Goal: Task Accomplishment & Management: Complete application form

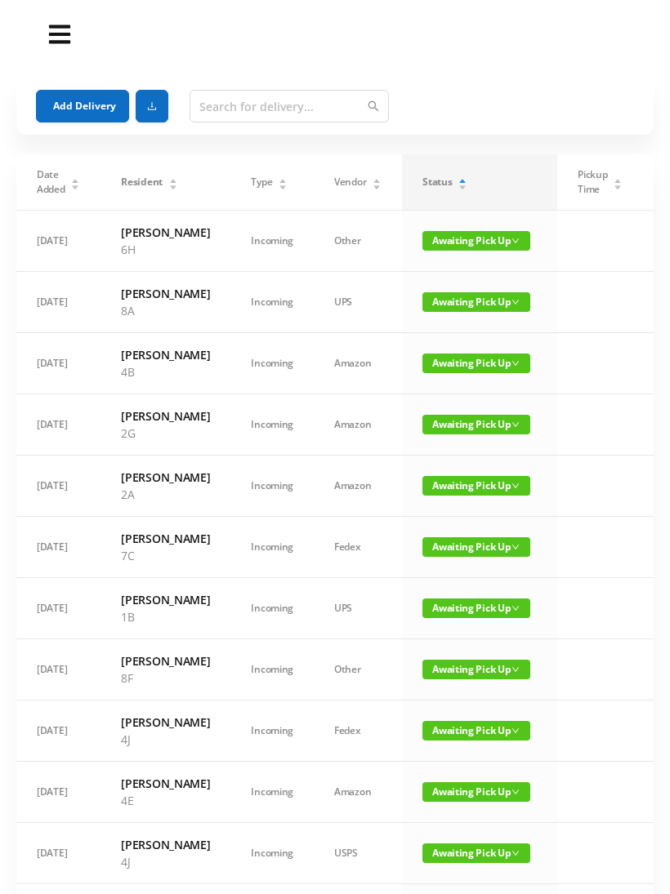
scroll to position [349, 0]
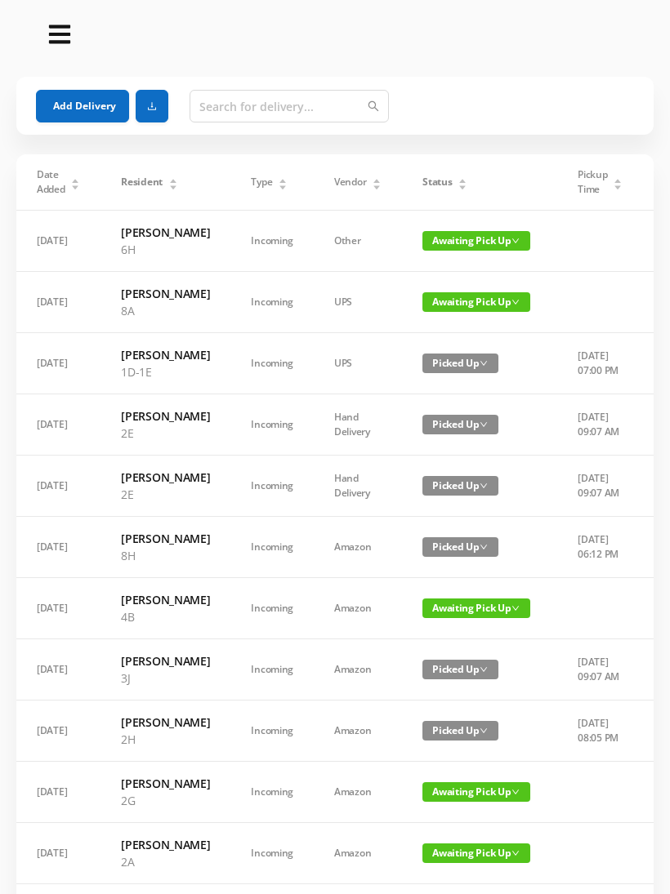
click at [457, 189] on div "Status" at bounding box center [444, 182] width 45 height 15
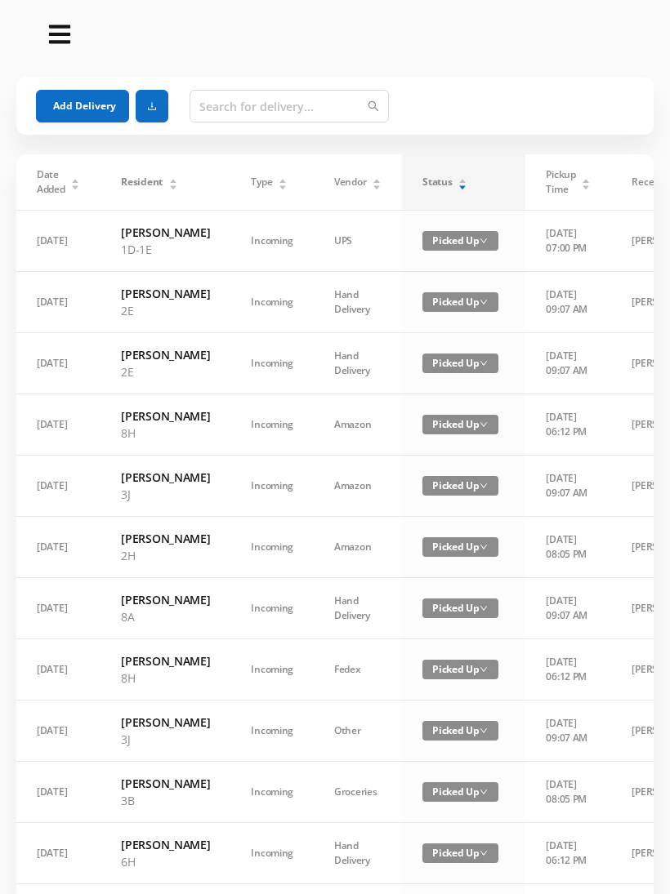
click at [449, 187] on span "Status" at bounding box center [436, 182] width 29 height 15
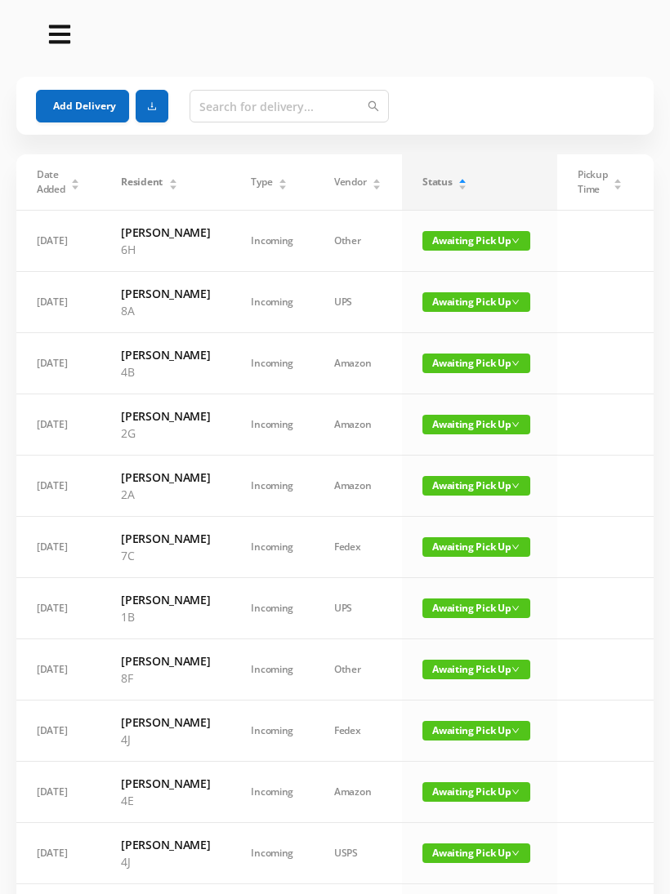
click at [478, 618] on span "Awaiting Pick Up" at bounding box center [476, 608] width 108 height 20
click at [465, 727] on link "Picked Up" at bounding box center [466, 718] width 106 height 26
click at [82, 118] on button "Add Delivery" at bounding box center [82, 106] width 93 height 33
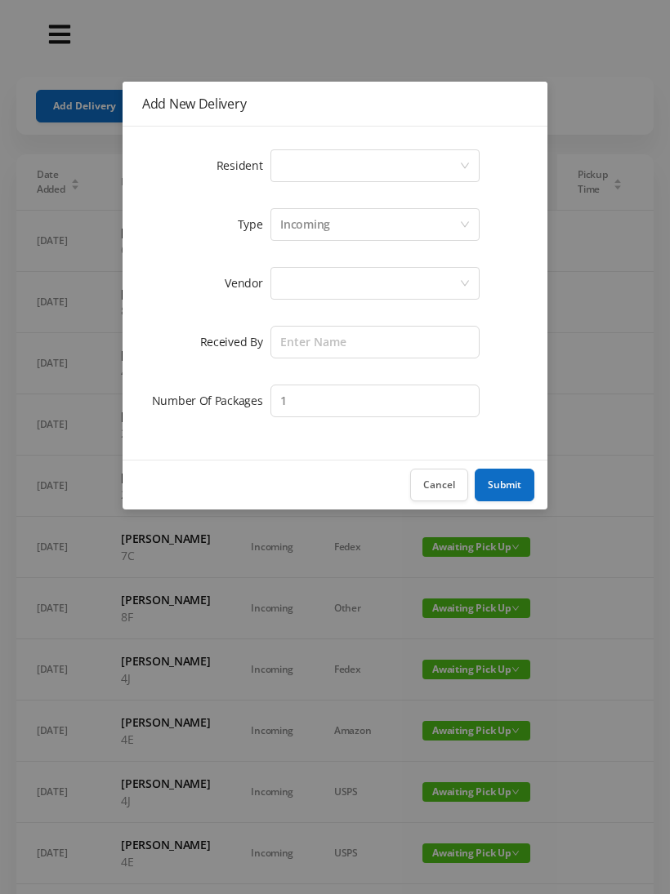
click at [296, 158] on div "Select a person" at bounding box center [369, 165] width 179 height 31
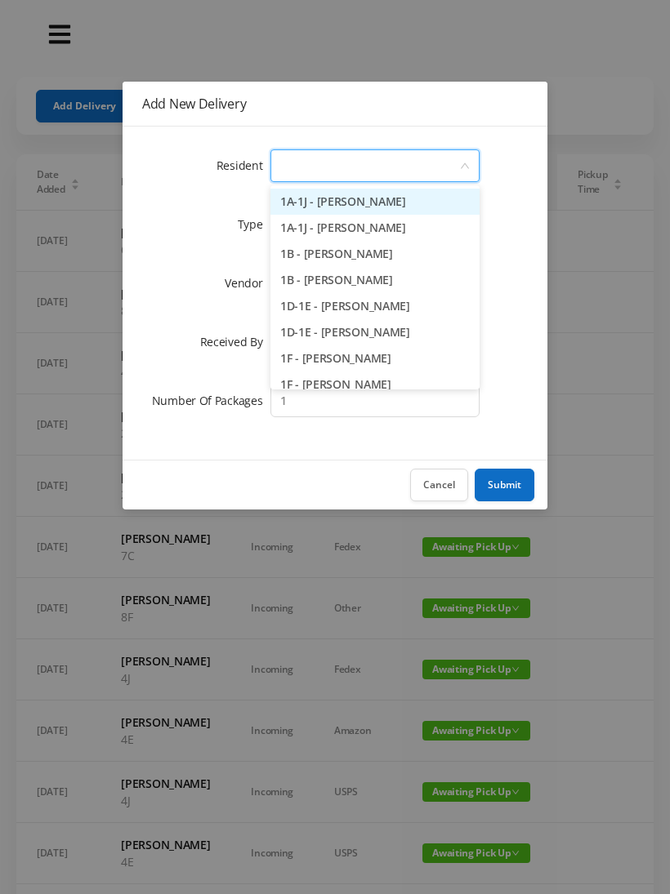
click at [436, 498] on button "Cancel" at bounding box center [439, 485] width 58 height 33
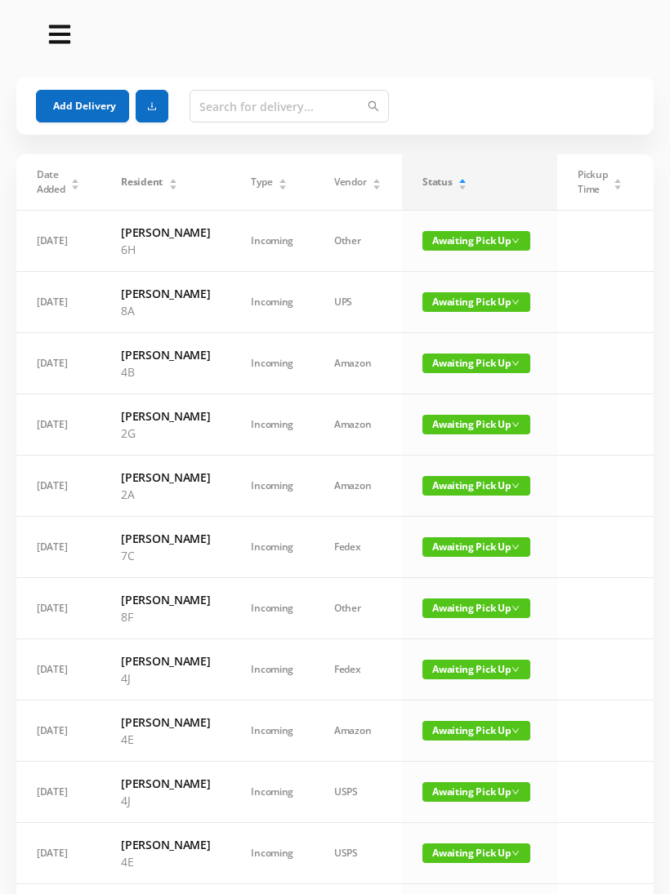
click at [95, 107] on button "Add Delivery" at bounding box center [82, 106] width 93 height 33
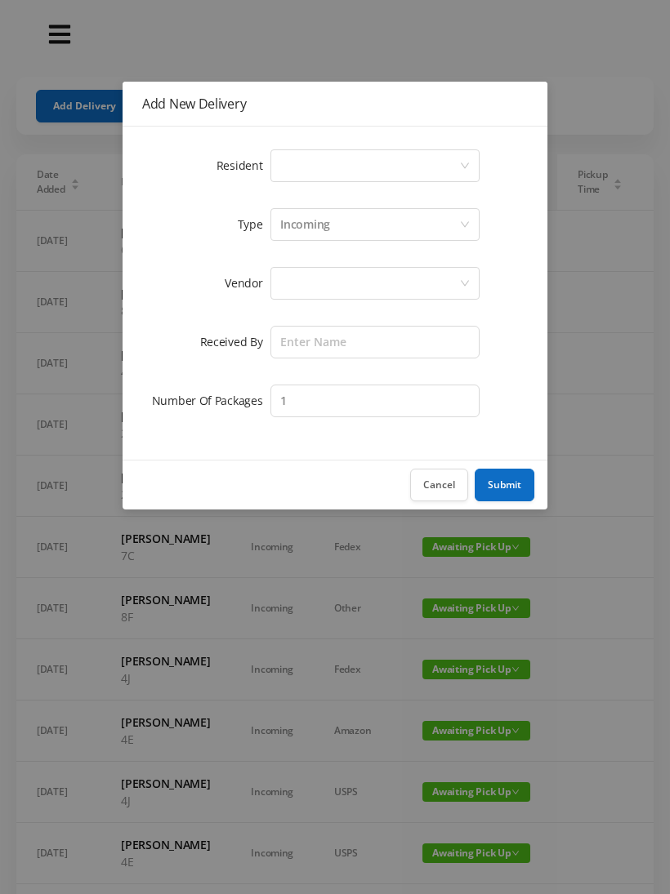
click at [298, 167] on div "Select a person" at bounding box center [369, 165] width 179 height 31
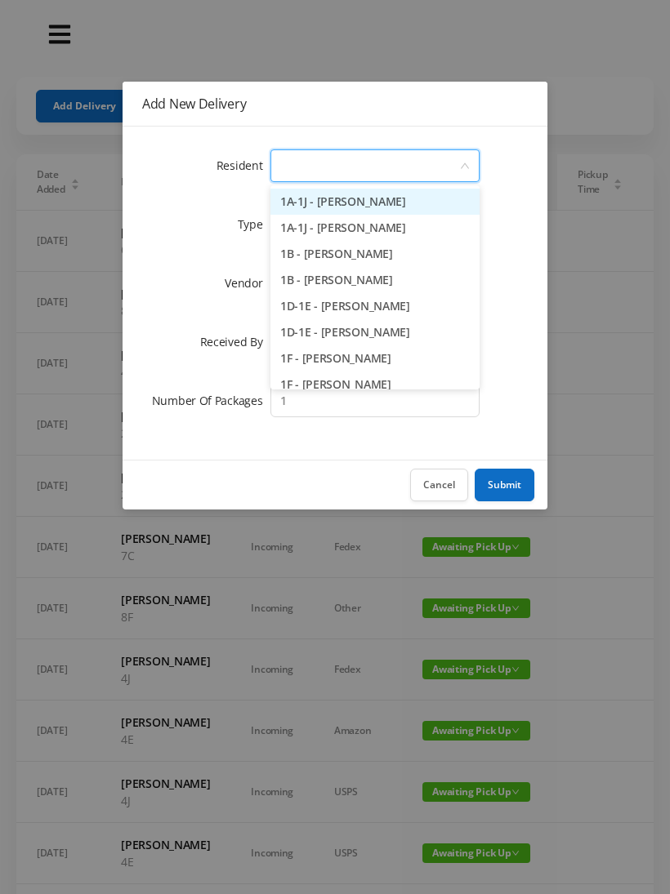
click at [432, 495] on button "Cancel" at bounding box center [439, 485] width 58 height 33
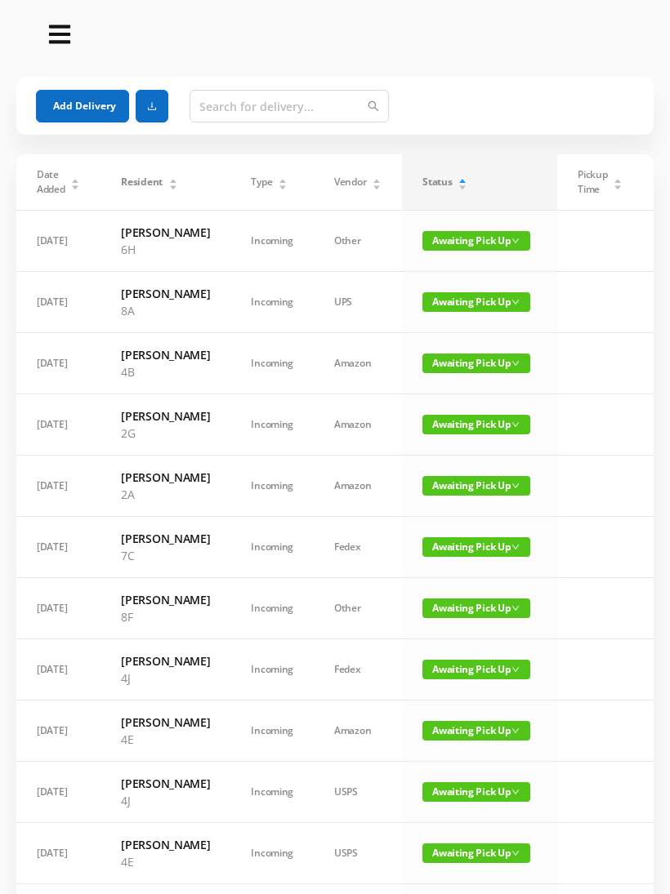
click at [92, 104] on button "Add Delivery" at bounding box center [82, 106] width 93 height 33
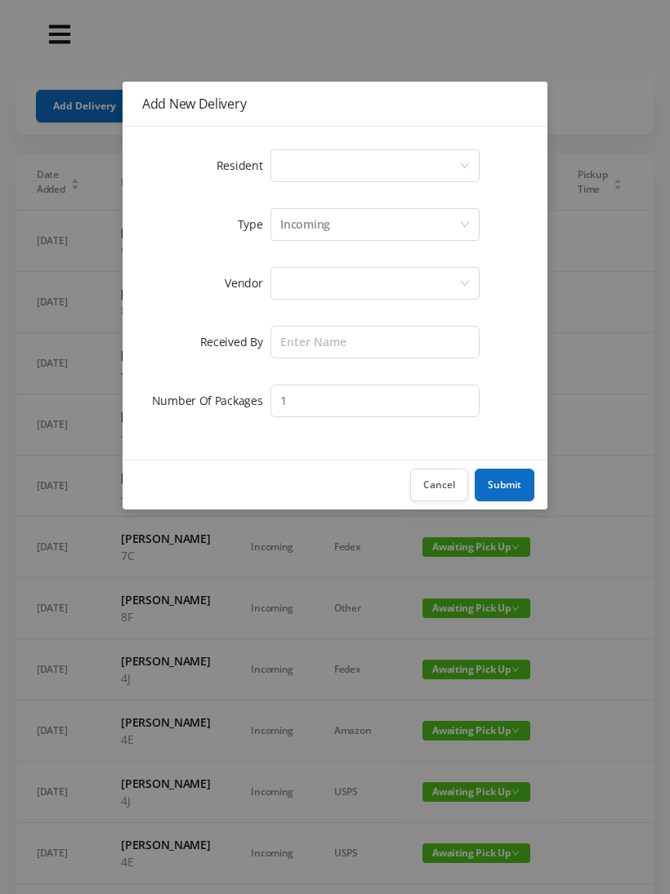
click at [300, 176] on div "Select a person" at bounding box center [369, 165] width 179 height 31
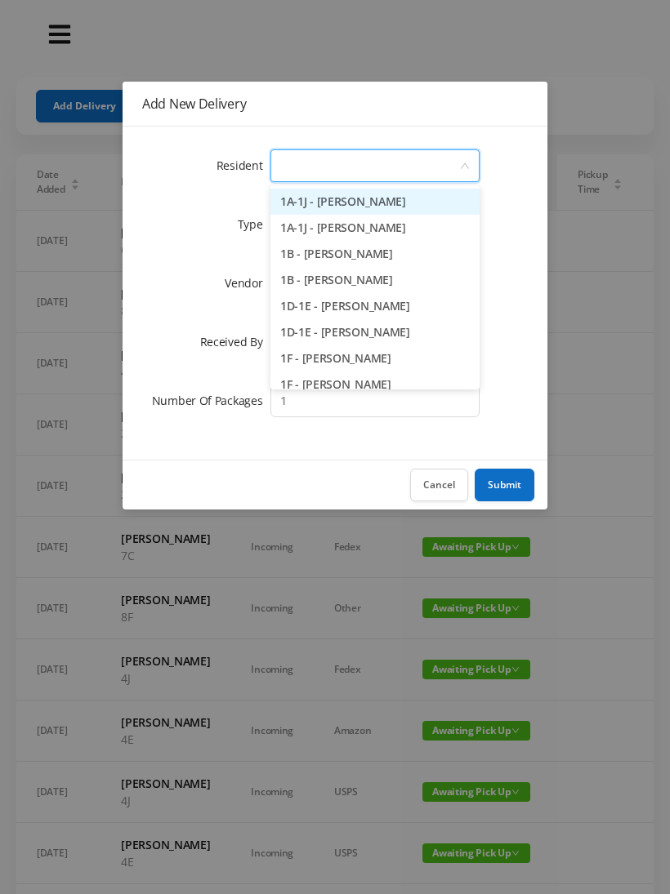
type input "2"
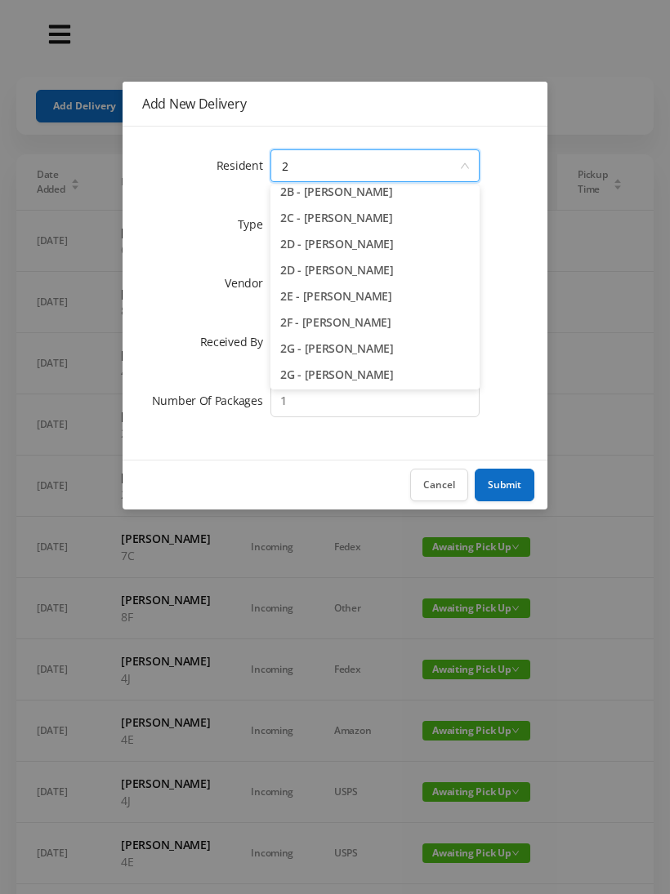
scroll to position [93, 0]
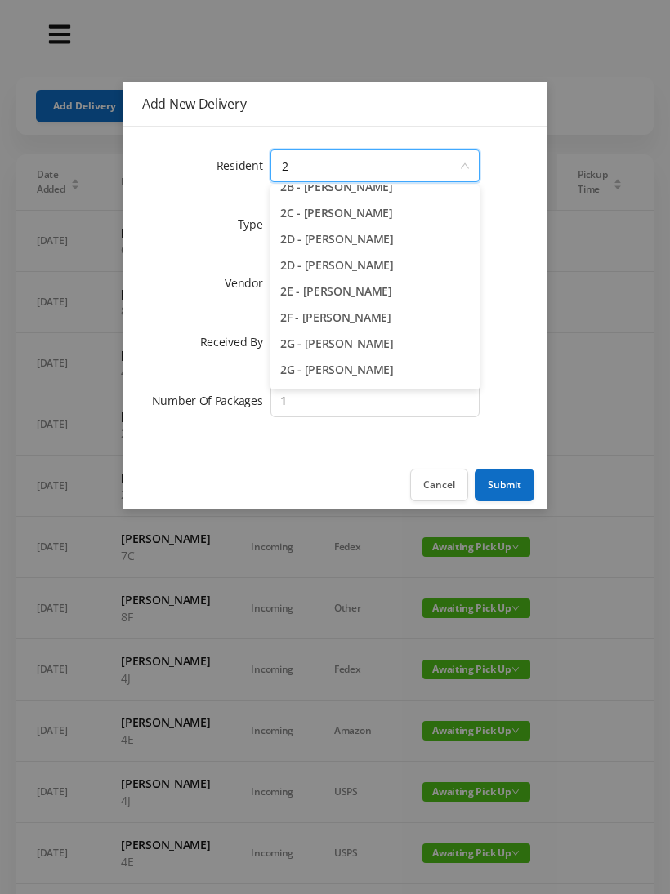
click at [340, 351] on li "2G - [PERSON_NAME]" at bounding box center [374, 344] width 209 height 26
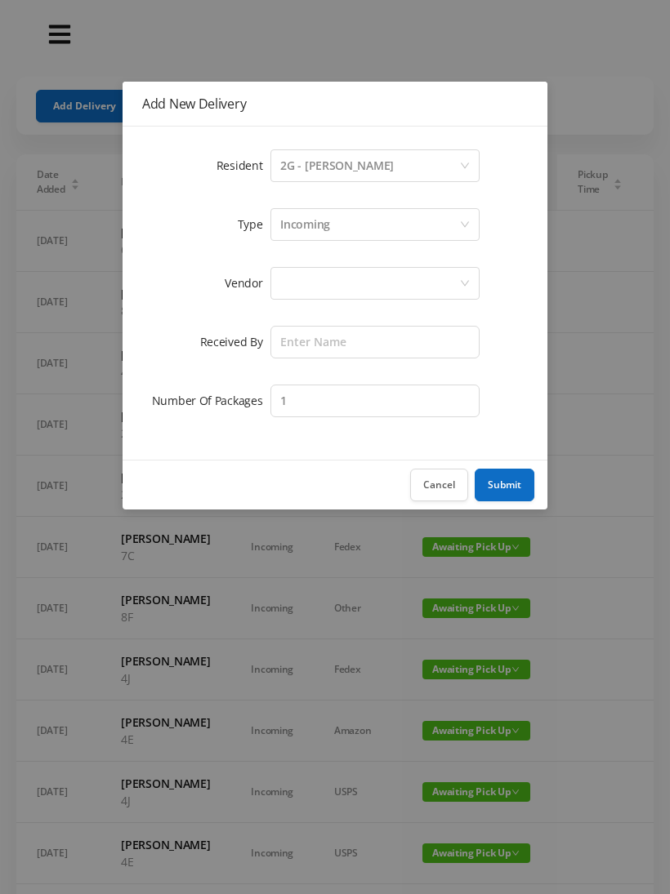
click at [305, 277] on div at bounding box center [369, 283] width 179 height 31
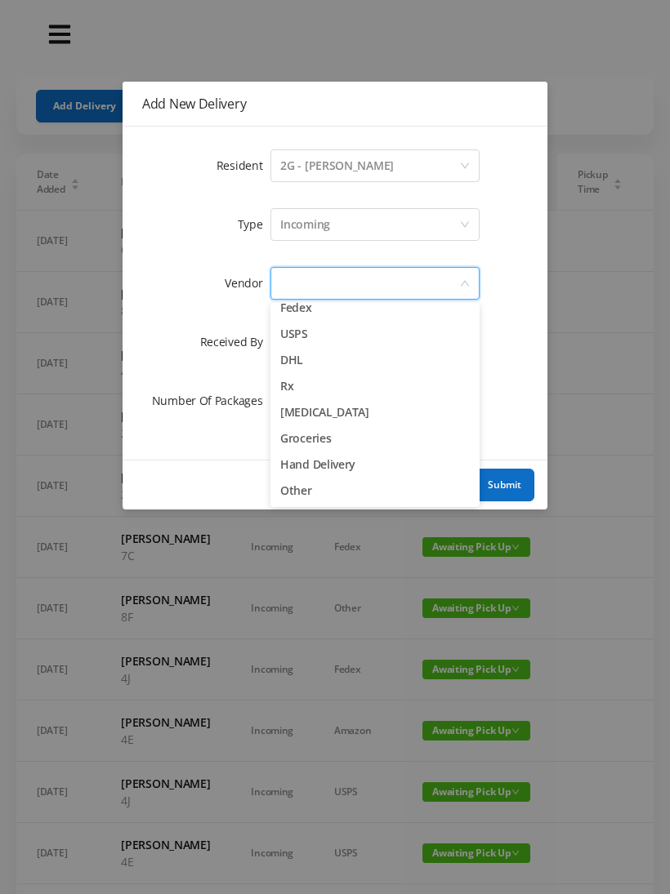
scroll to position [64, 0]
click at [314, 489] on li "Other" at bounding box center [374, 491] width 209 height 26
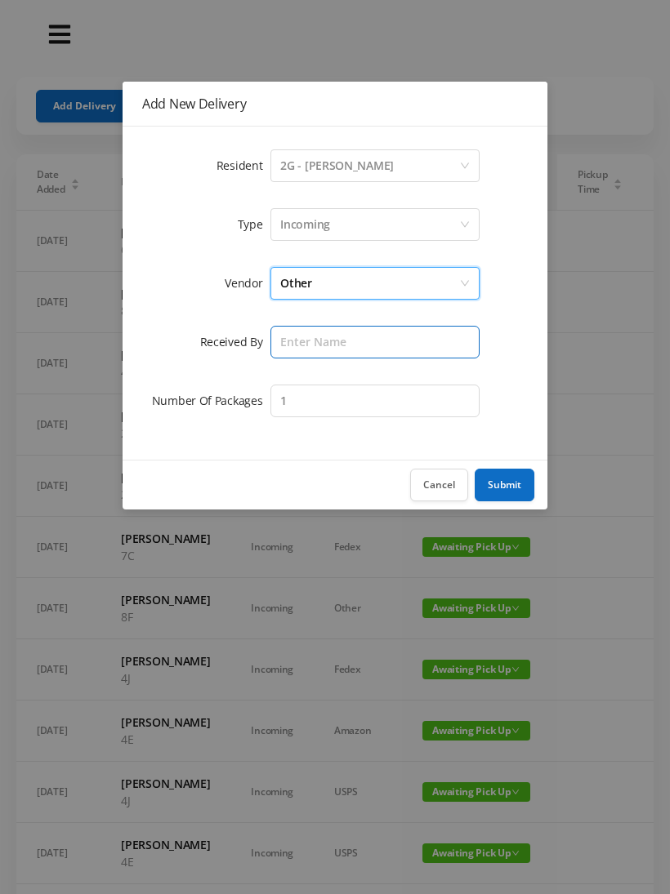
click at [302, 345] on input "text" at bounding box center [374, 342] width 209 height 33
type input "[PERSON_NAME]"
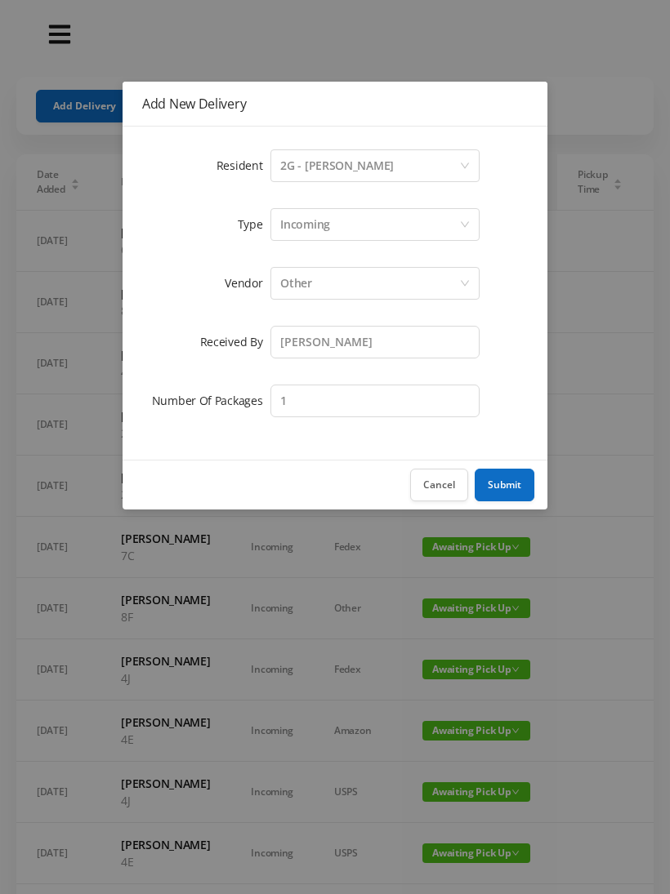
click at [523, 474] on button "Submit" at bounding box center [504, 485] width 60 height 33
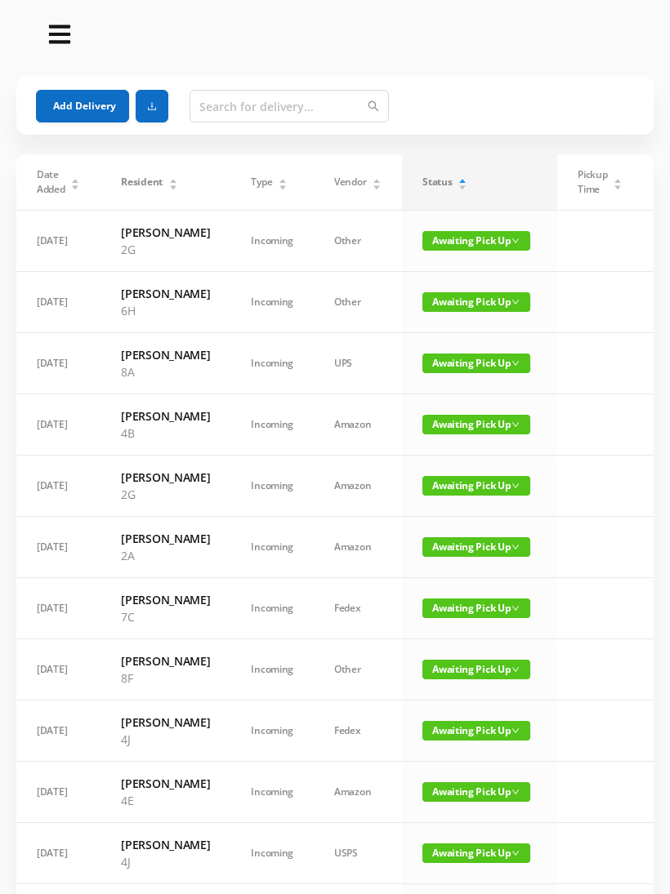
click at [88, 100] on button "Add Delivery" at bounding box center [82, 106] width 93 height 33
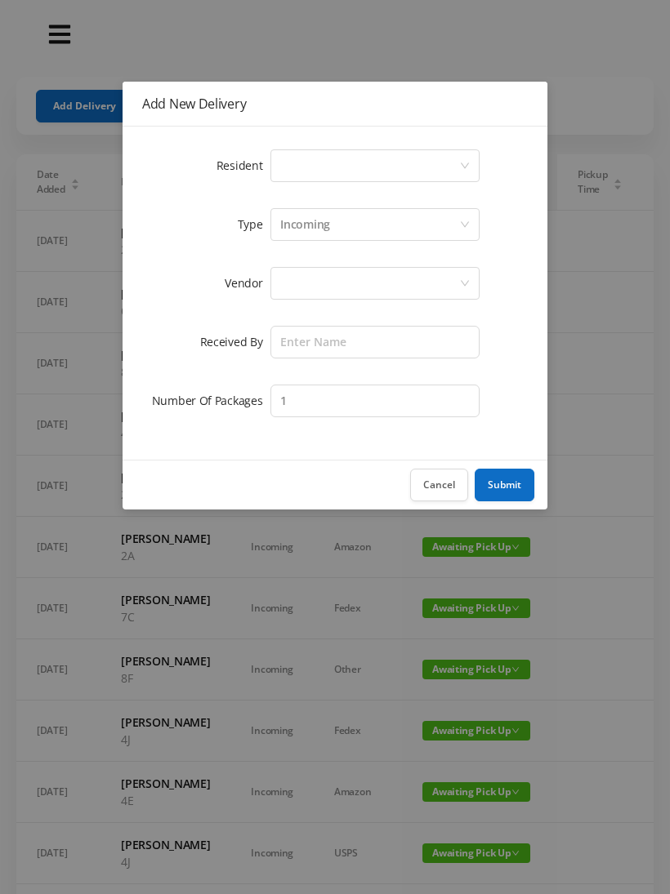
click at [321, 167] on div "Select a person" at bounding box center [369, 165] width 179 height 31
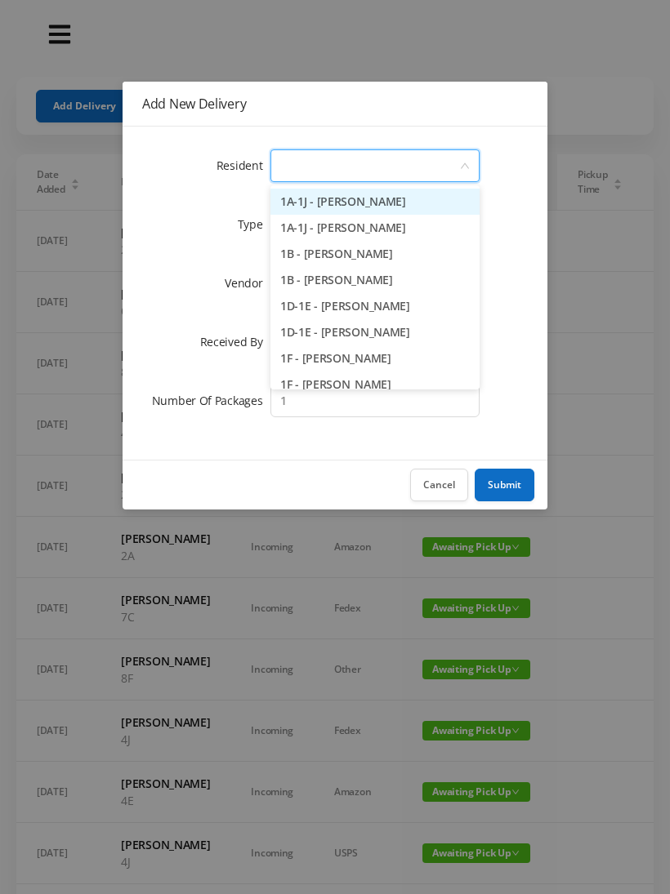
type input "3"
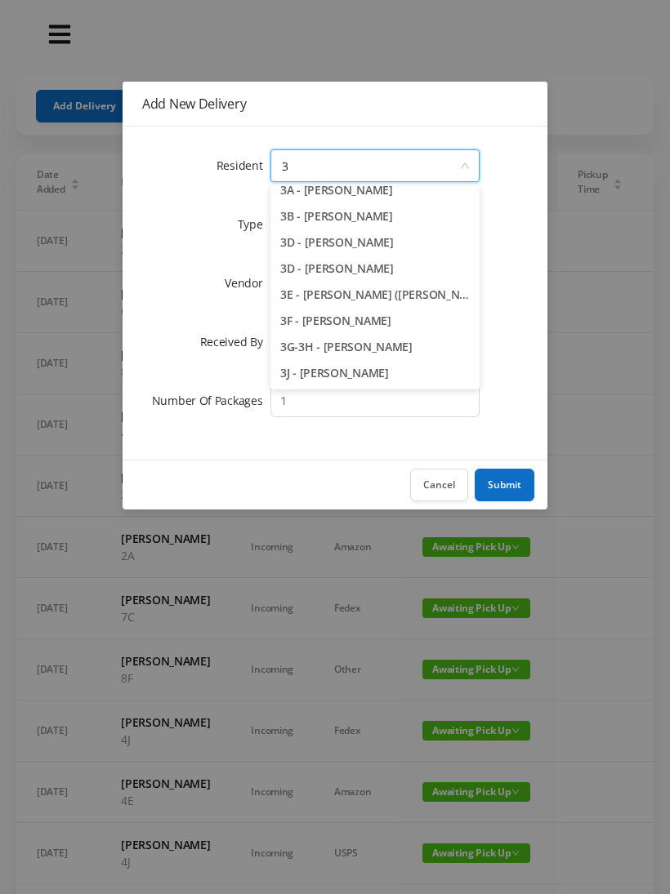
scroll to position [38, 0]
click at [361, 376] on li "3J - [PERSON_NAME]" at bounding box center [374, 373] width 209 height 26
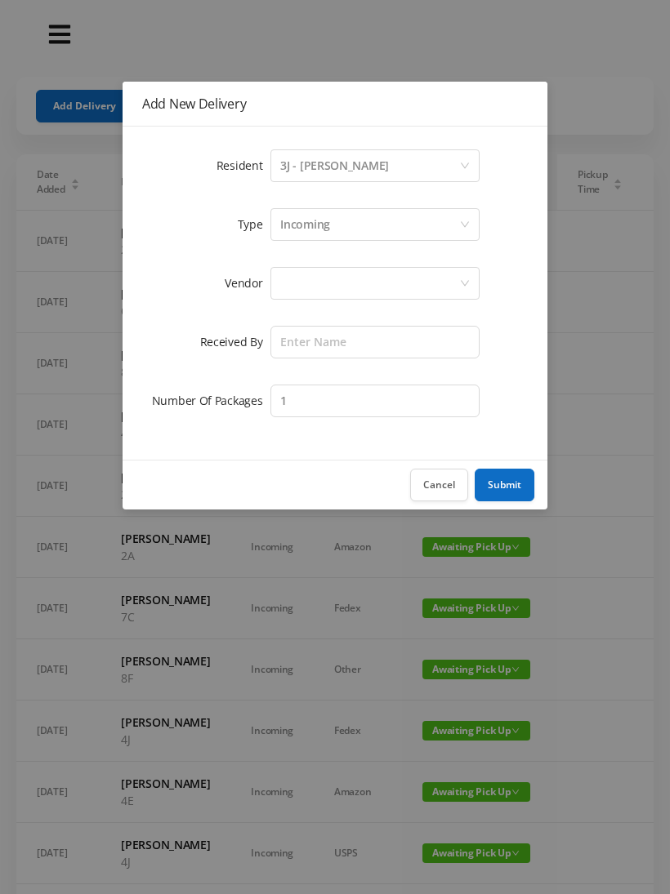
click at [302, 283] on div at bounding box center [369, 283] width 179 height 31
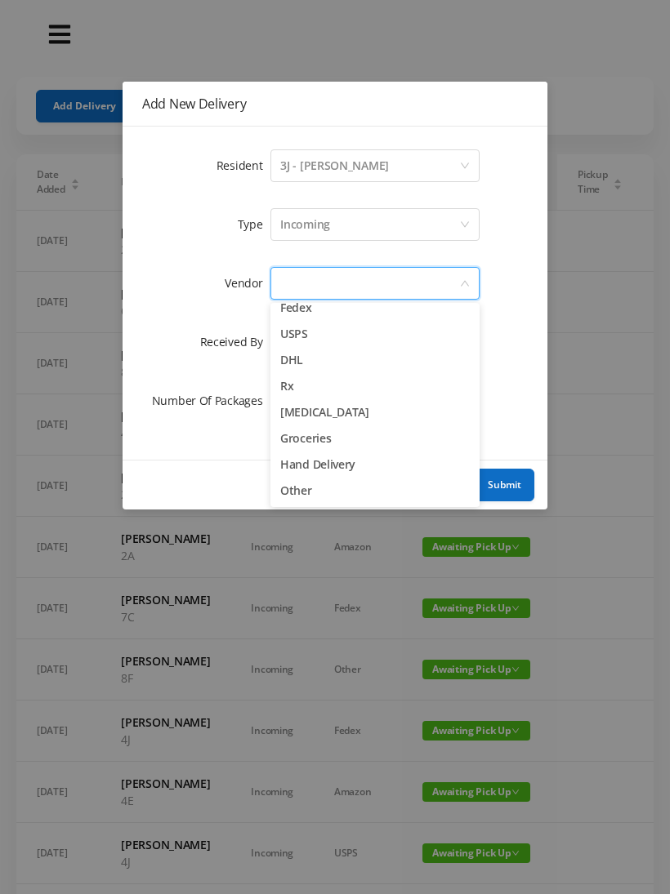
scroll to position [64, 0]
click at [319, 492] on li "Other" at bounding box center [374, 491] width 209 height 26
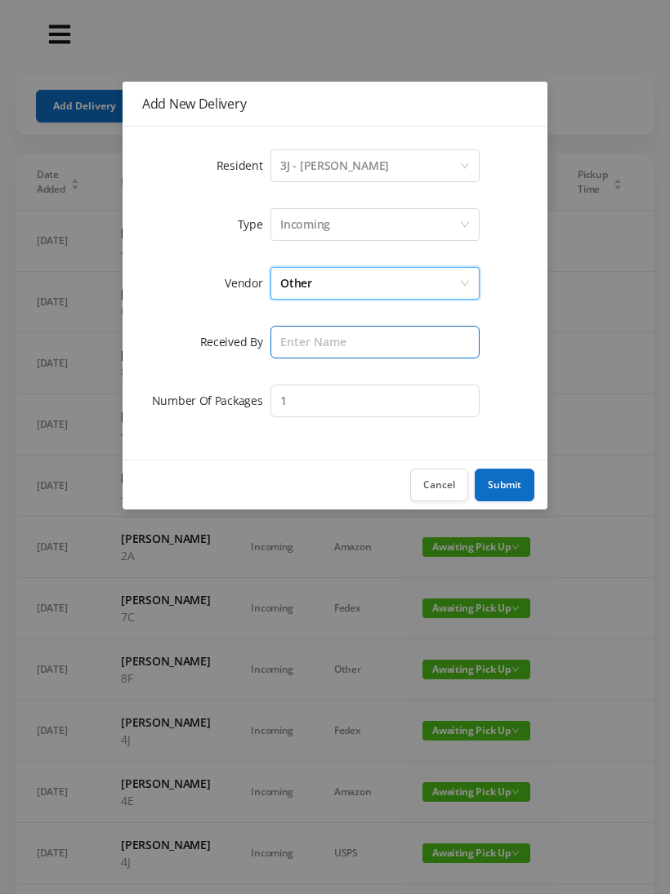
click at [302, 351] on input "text" at bounding box center [374, 342] width 209 height 33
type input "[PERSON_NAME]"
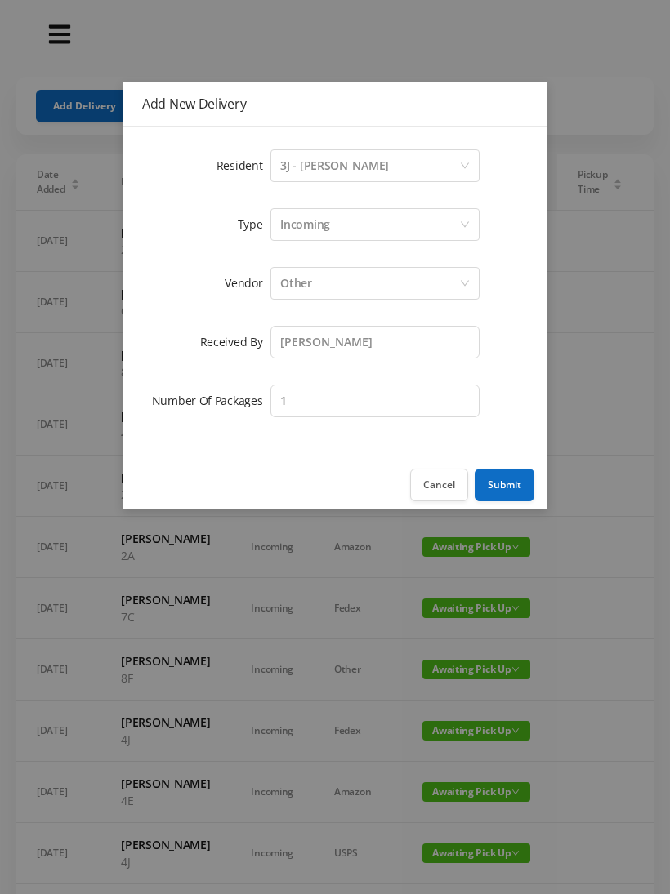
click at [518, 479] on button "Submit" at bounding box center [504, 485] width 60 height 33
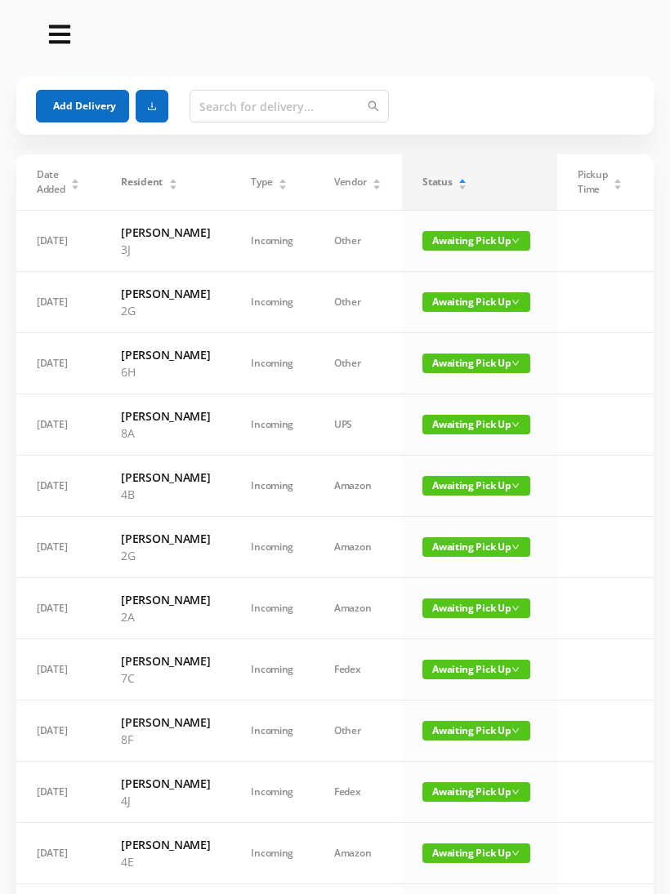
scroll to position [0, 0]
click at [7, 244] on div "Date Added Resident Type Vendor Status Pickup Time Received By Packages [DATE] …" at bounding box center [335, 820] width 656 height 1332
click at [465, 312] on span "Awaiting Pick Up" at bounding box center [476, 302] width 108 height 20
click at [439, 384] on link "Picked Up" at bounding box center [466, 377] width 106 height 26
click at [467, 496] on span "Awaiting Pick Up" at bounding box center [476, 486] width 108 height 20
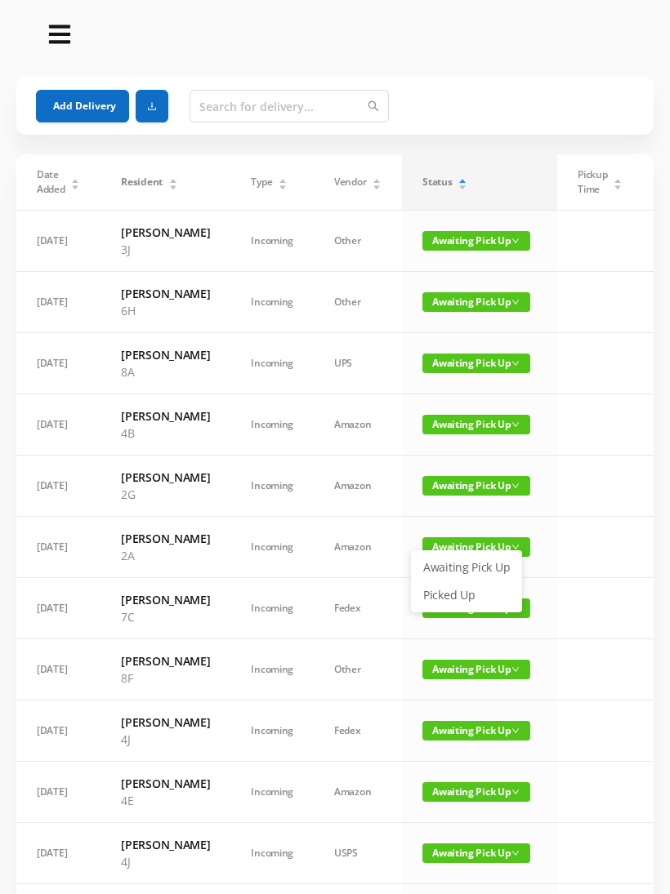
click at [460, 603] on link "Picked Up" at bounding box center [466, 595] width 106 height 26
